Goal: Task Accomplishment & Management: Manage account settings

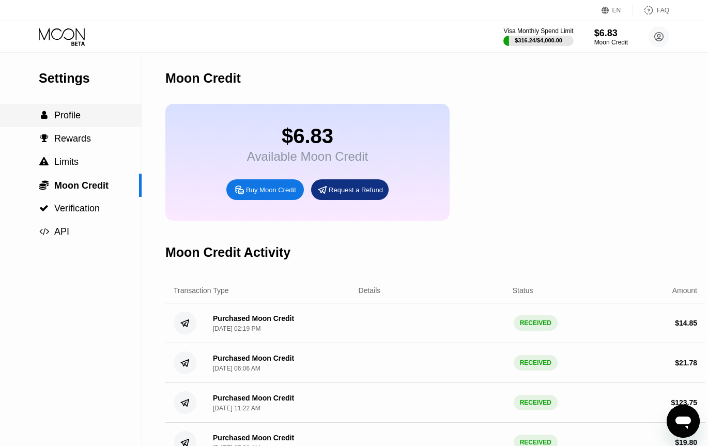
click at [69, 68] on div "Settings  Profile  Rewards  Limits  Moon Credit  Verification  API" at bounding box center [71, 148] width 142 height 191
click at [69, 41] on icon at bounding box center [63, 37] width 48 height 18
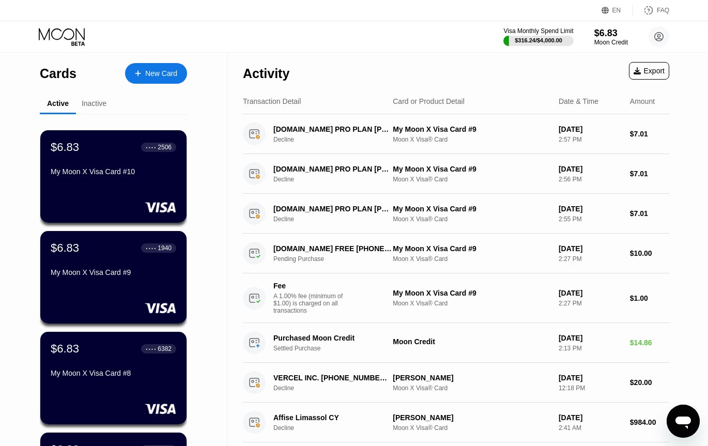
click at [429, 82] on div "Activity Export" at bounding box center [456, 71] width 426 height 36
click at [670, 141] on div "Activity Export Transaction Detail Card or Product Detail Date & Time Amount [D…" at bounding box center [455, 375] width 457 height 645
click at [684, 103] on div "Activity Export Transaction Detail Card or Product Detail Date & Time Amount [D…" at bounding box center [455, 375] width 457 height 645
